Goal: Find specific page/section: Find specific page/section

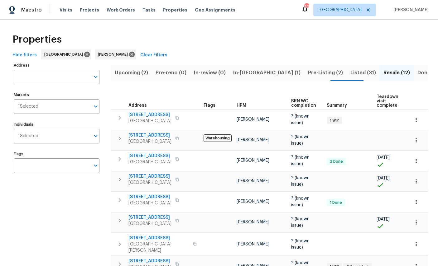
click at [308, 73] on span "Pre-Listing (2)" at bounding box center [325, 73] width 35 height 9
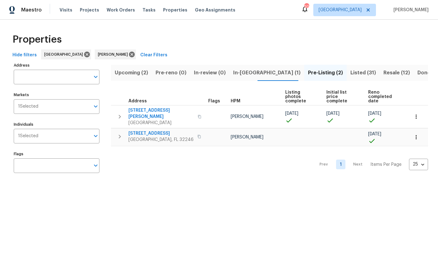
click at [118, 133] on icon "button" at bounding box center [119, 136] width 7 height 7
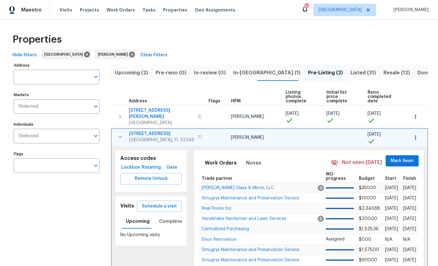
click at [130, 164] on span "Lockbox" at bounding box center [131, 168] width 16 height 8
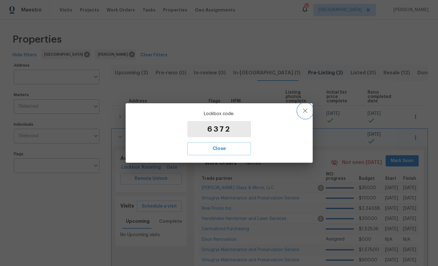
click at [311, 112] on button "button" at bounding box center [305, 110] width 15 height 15
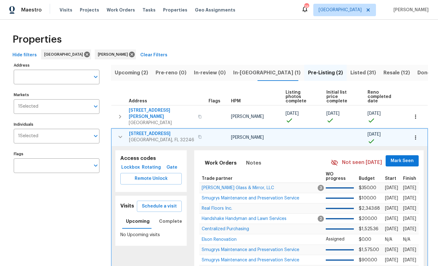
click at [293, 42] on div "Properties" at bounding box center [219, 40] width 418 height 20
click at [275, 44] on div "Properties" at bounding box center [219, 40] width 418 height 20
click at [233, 43] on div "Properties" at bounding box center [219, 40] width 418 height 20
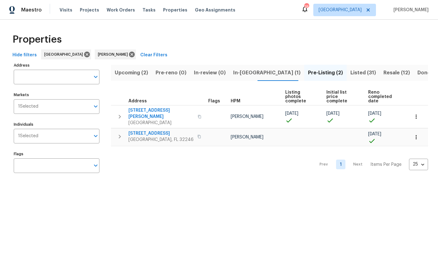
click at [146, 137] on span "[GEOGRAPHIC_DATA], FL 32246" at bounding box center [160, 140] width 65 height 6
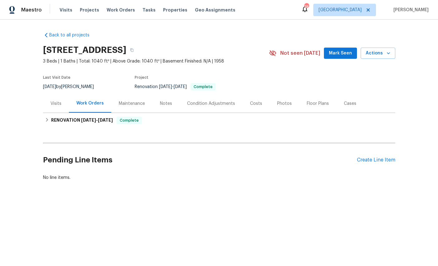
click at [292, 102] on div "Photos" at bounding box center [284, 104] width 15 height 6
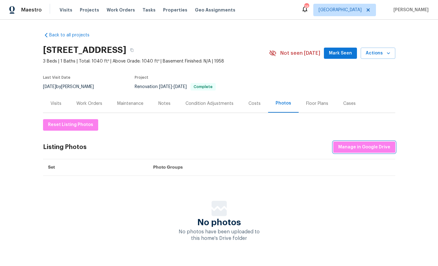
click at [358, 149] on span "Manage in Google Drive" at bounding box center [364, 148] width 52 height 8
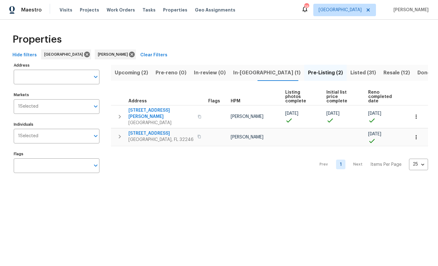
click at [146, 137] on span "Jacksonville, FL 32246" at bounding box center [160, 140] width 65 height 6
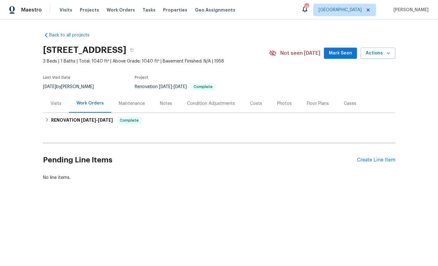
click at [292, 106] on div "Photos" at bounding box center [284, 104] width 15 height 6
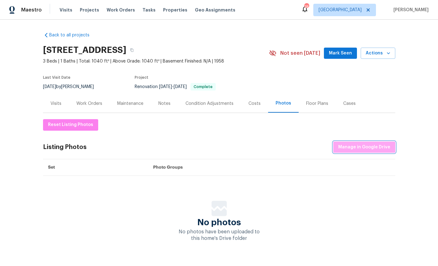
click at [365, 148] on span "Manage in Google Drive" at bounding box center [364, 148] width 52 height 8
